Goal: Task Accomplishment & Management: Manage account settings

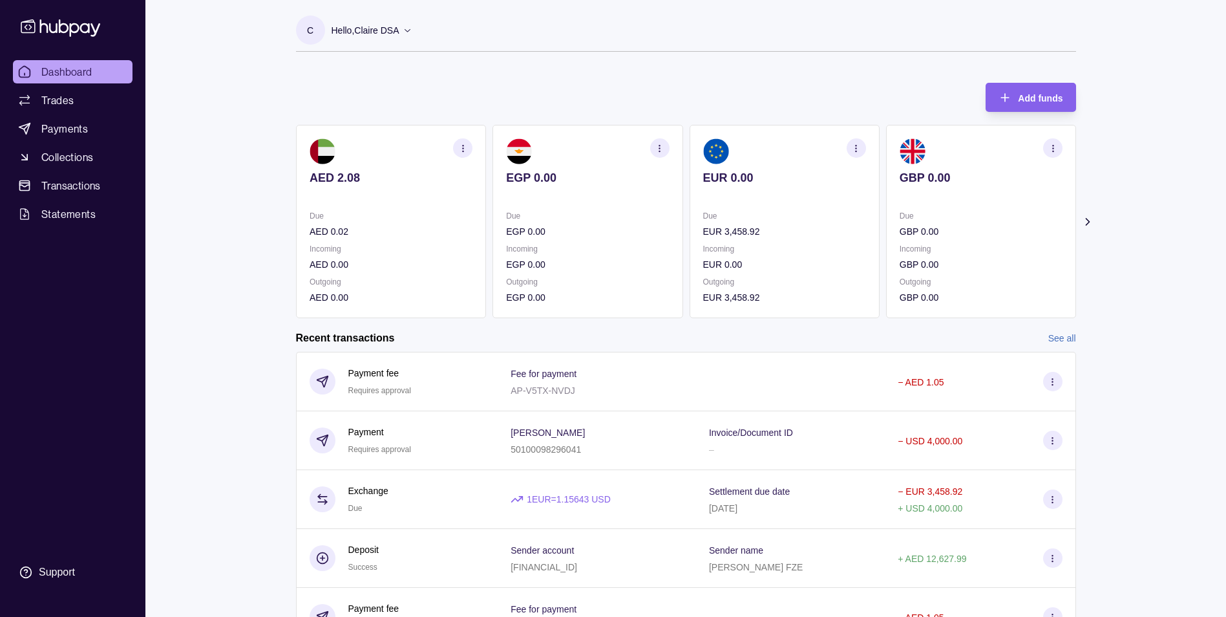
click at [1089, 221] on icon at bounding box center [1087, 222] width 3 height 6
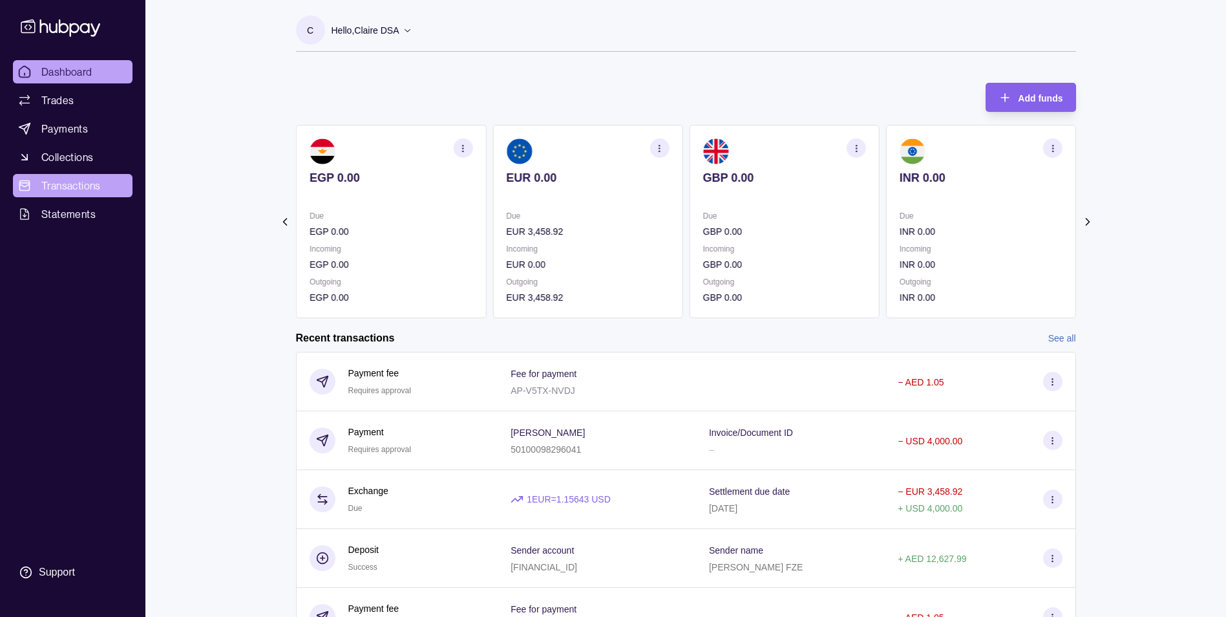
click at [69, 182] on span "Transactions" at bounding box center [70, 186] width 59 height 16
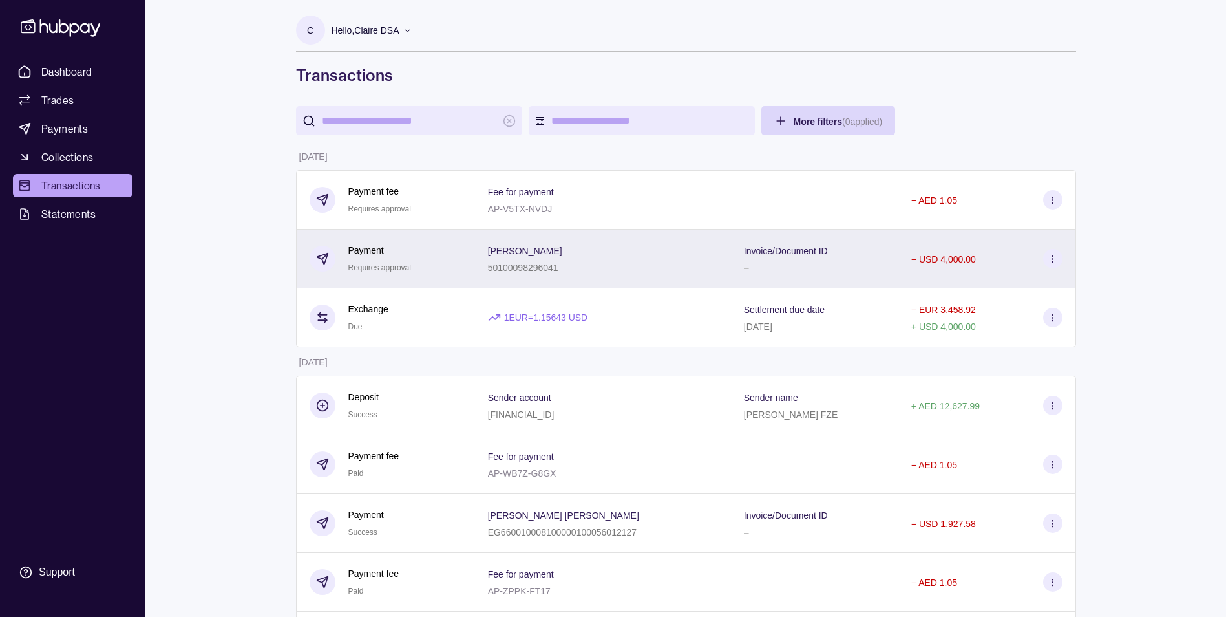
click at [1054, 262] on icon at bounding box center [1053, 259] width 10 height 10
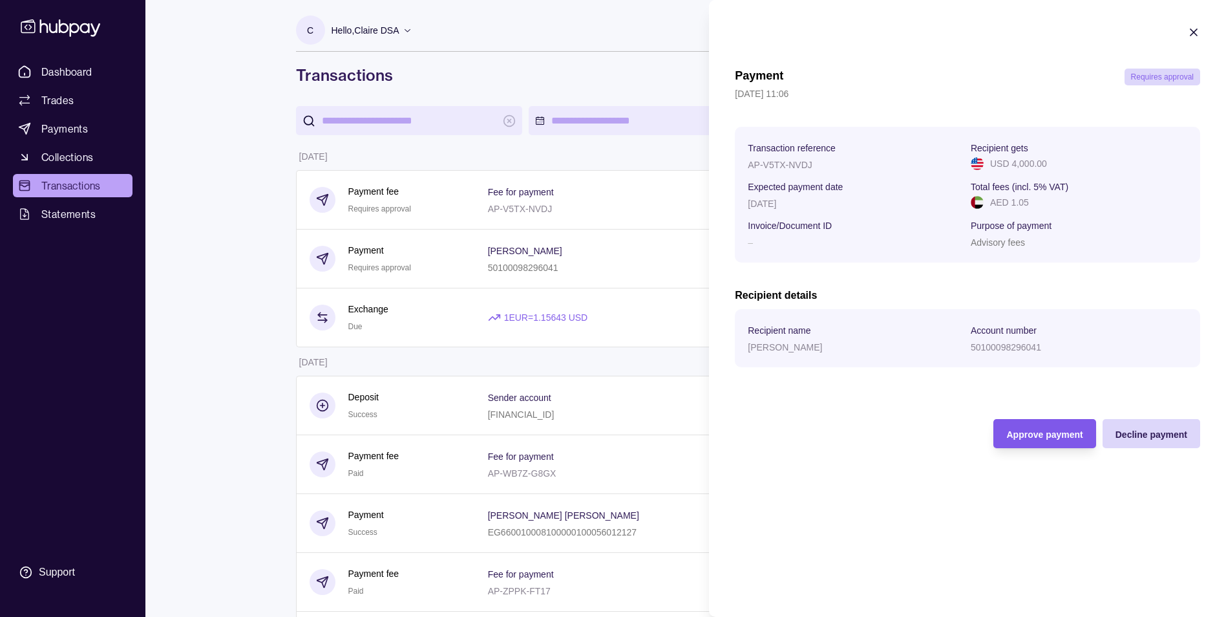
click at [1049, 429] on div "Approve payment" at bounding box center [1045, 434] width 76 height 16
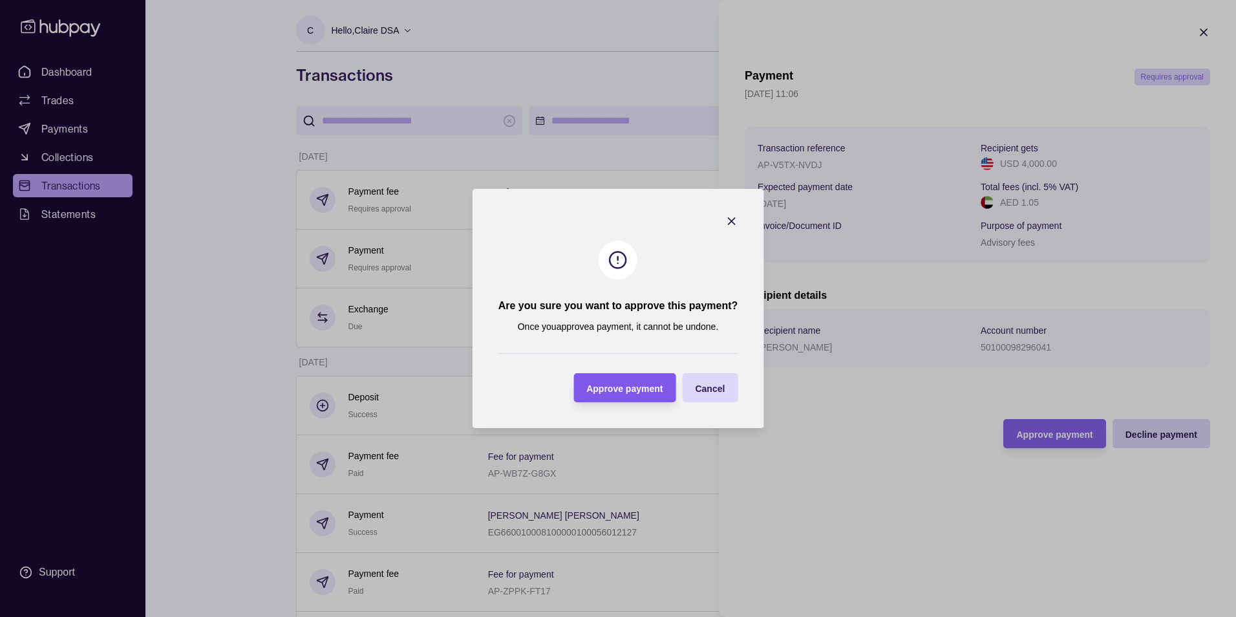
click at [622, 392] on span "Approve payment" at bounding box center [624, 388] width 76 height 10
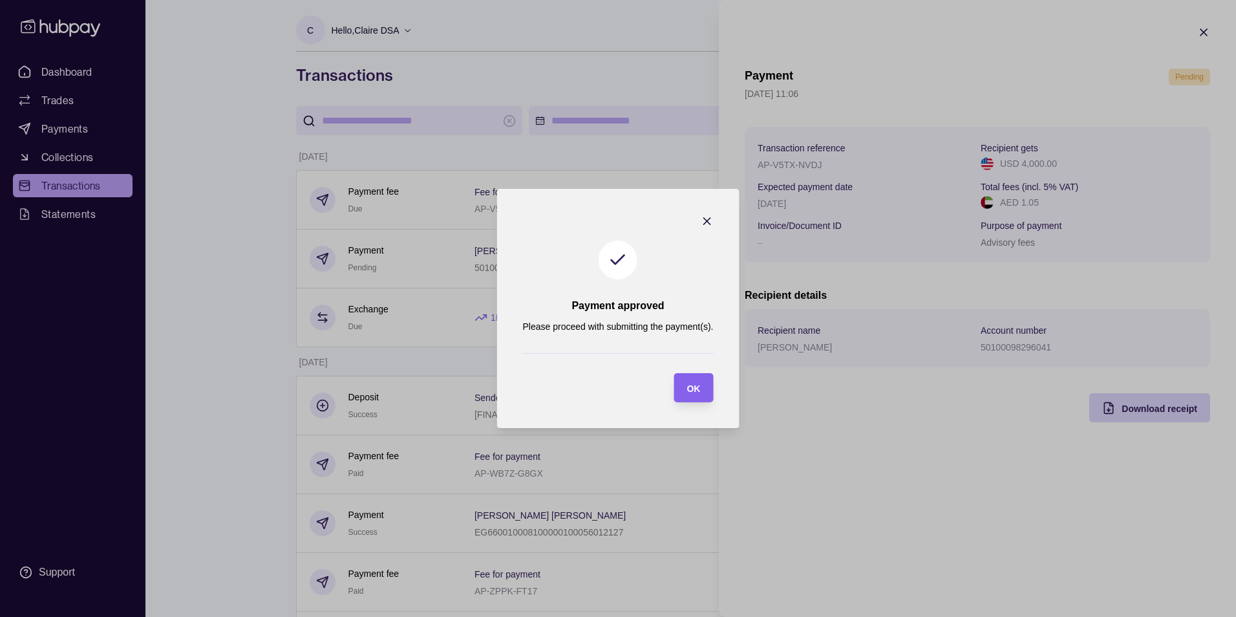
click at [711, 217] on icon "button" at bounding box center [706, 221] width 13 height 13
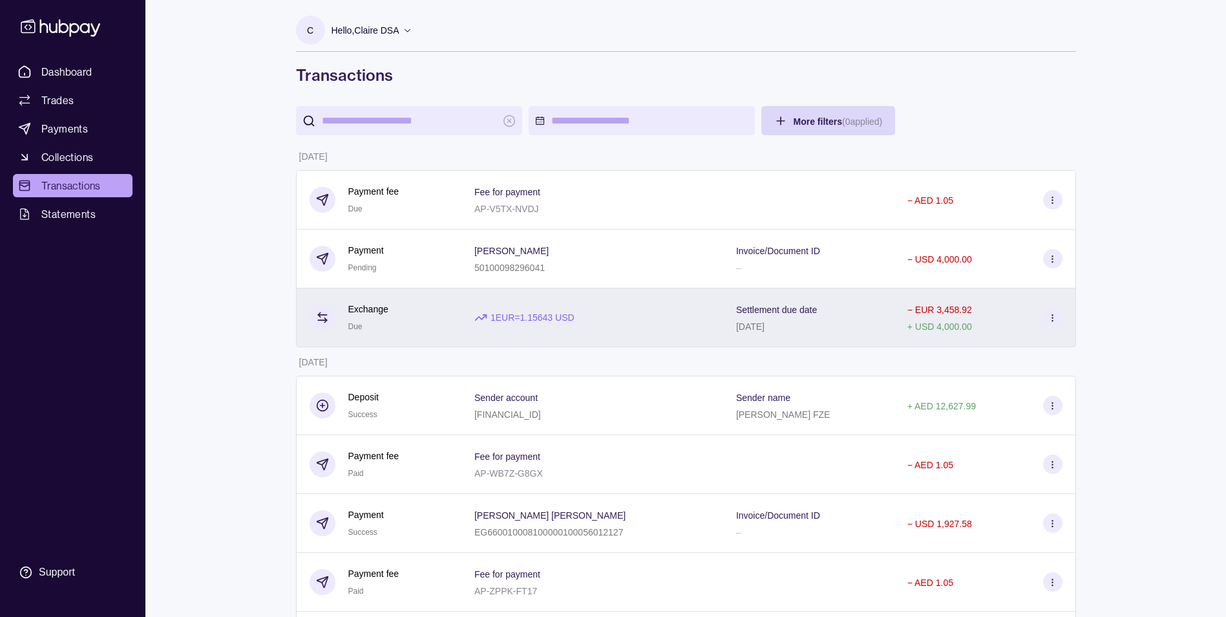
click at [985, 333] on div "− EUR 3,458.92 + USD 4,000.00" at bounding box center [985, 317] width 155 height 32
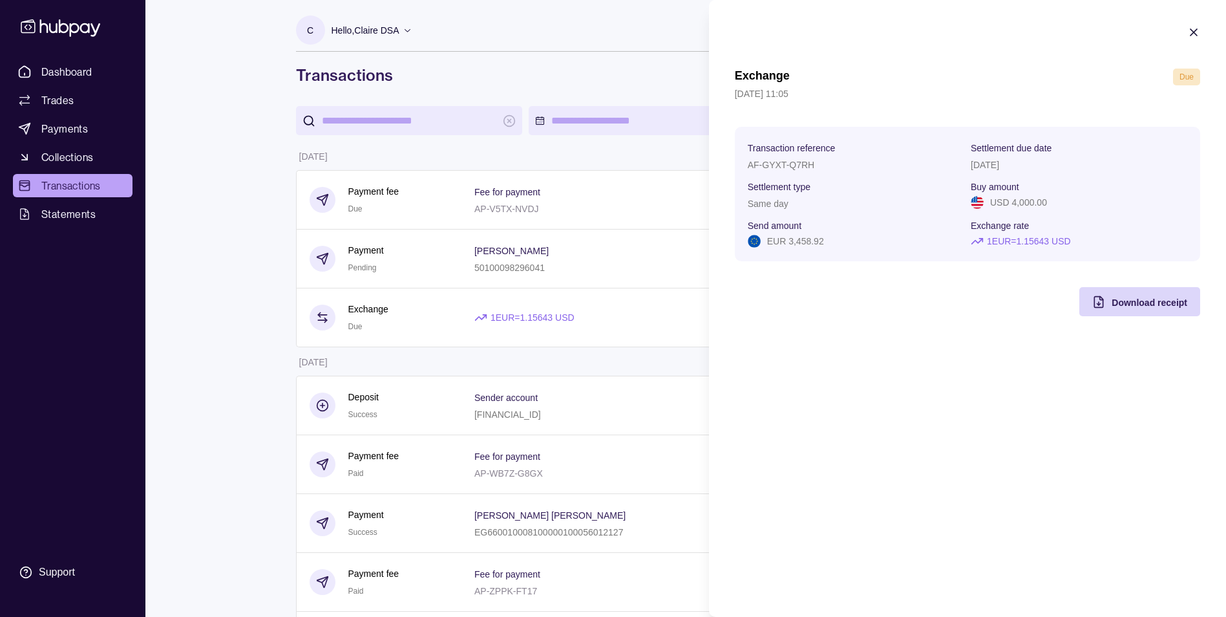
click at [1200, 30] on icon "button" at bounding box center [1194, 32] width 13 height 13
